Goal: Task Accomplishment & Management: Use online tool/utility

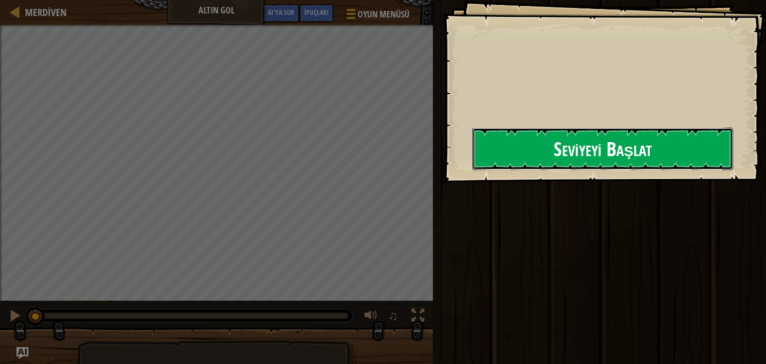
click at [554, 162] on font "Seviyeyi Başlat" at bounding box center [603, 148] width 98 height 27
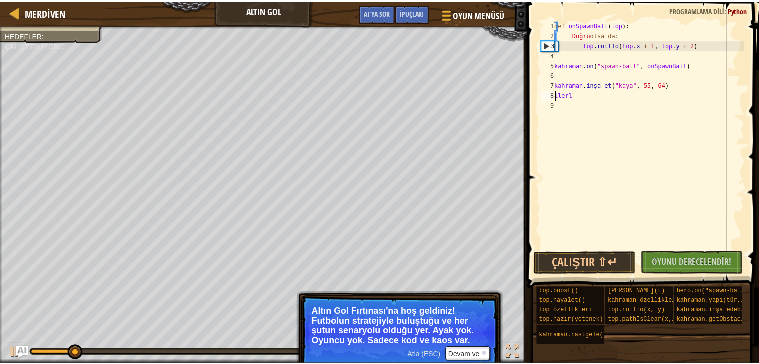
scroll to position [4, 0]
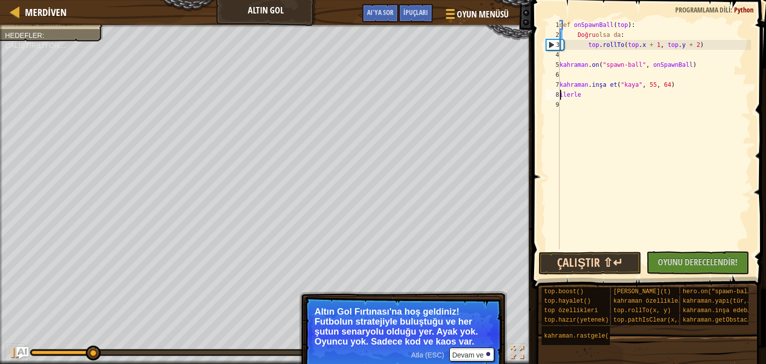
type textarea "ilerle"
click at [625, 255] on button "Çalıştır ⇧↵" at bounding box center [590, 263] width 103 height 23
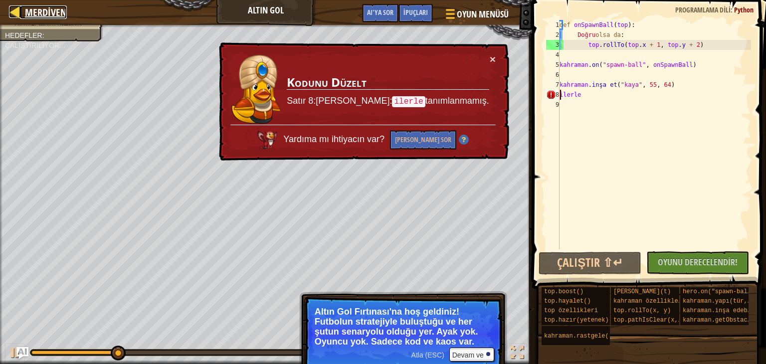
click at [25, 12] on font "Merdiven" at bounding box center [46, 11] width 42 height 13
